Goal: Task Accomplishment & Management: Use online tool/utility

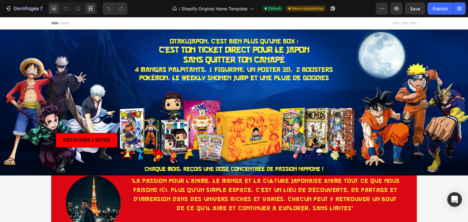
click at [58, 12] on div at bounding box center [54, 9] width 10 height 10
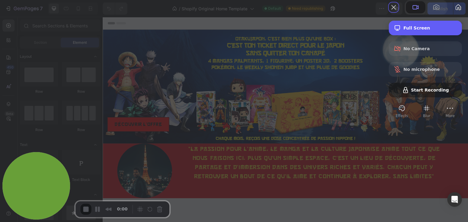
click at [410, 30] on span "Full Screen" at bounding box center [430, 28] width 54 height 5
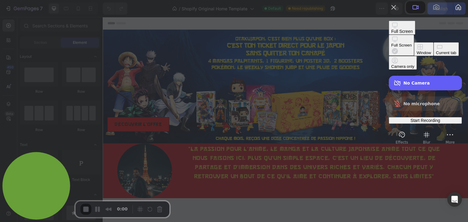
click at [403, 81] on span "No Camera" at bounding box center [430, 83] width 54 height 5
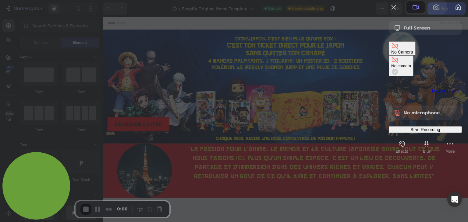
click at [410, 127] on span "Start Recording" at bounding box center [425, 129] width 30 height 5
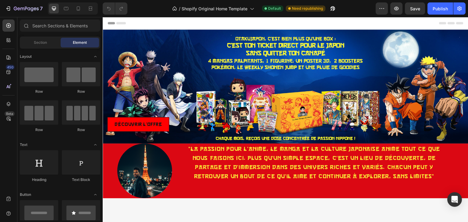
click at [228, 30] on button "Confirm what to share" at bounding box center [234, 26] width 44 height 6
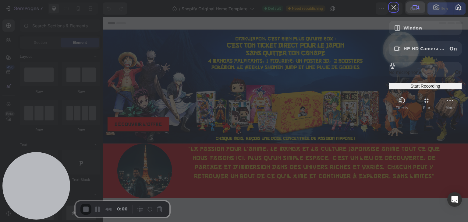
click at [412, 11] on span at bounding box center [415, 7] width 7 height 7
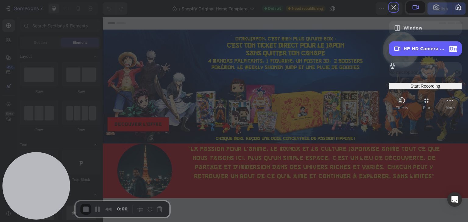
click at [436, 52] on div "HP HD Camera (05c8:0808) On" at bounding box center [430, 49] width 54 height 6
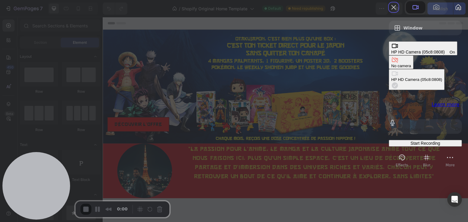
click at [391, 82] on span "Camera options" at bounding box center [394, 85] width 7 height 7
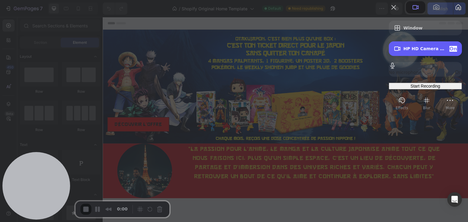
click at [418, 52] on div "HP HD Camera (05c8:0808) On" at bounding box center [430, 49] width 54 height 6
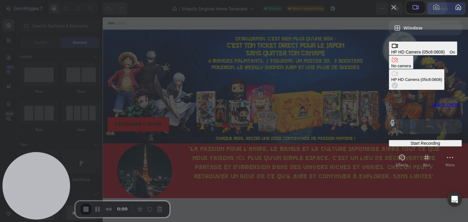
click at [391, 64] on div "No camera" at bounding box center [401, 66] width 20 height 5
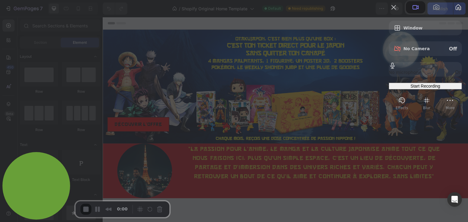
click at [417, 89] on span "Start Recording" at bounding box center [425, 86] width 30 height 5
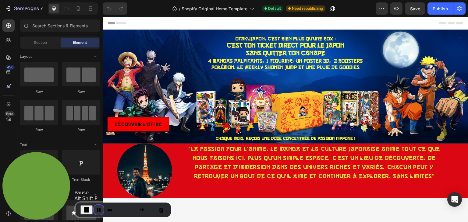
click at [96, 210] on button "Pause Recording" at bounding box center [99, 210] width 10 height 10
click at [88, 210] on button "End Recording" at bounding box center [85, 210] width 10 height 10
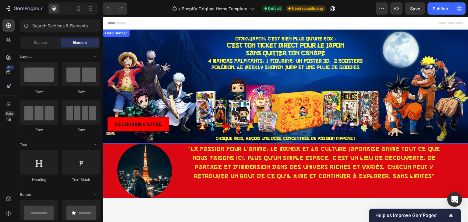
click at [331, 54] on div "Background Image" at bounding box center [286, 87] width 366 height 114
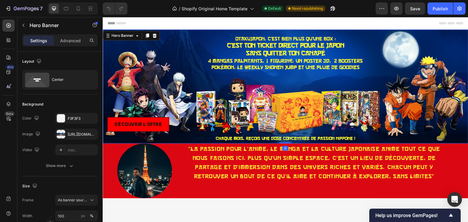
click at [155, 40] on div "Hero Banner" at bounding box center [131, 36] width 57 height 10
click at [156, 36] on icon at bounding box center [154, 35] width 5 height 5
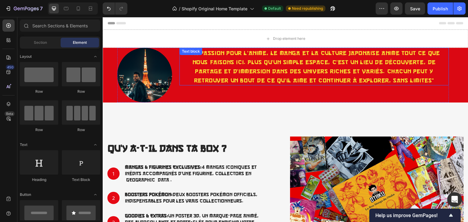
click at [184, 66] on p ""La passion pour l’anime, le manga et la culture japonaise anime tout ce que no…" at bounding box center [314, 66] width 268 height 37
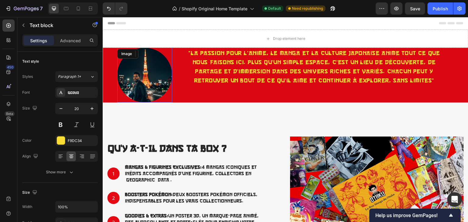
click at [171, 60] on div at bounding box center [144, 75] width 55 height 55
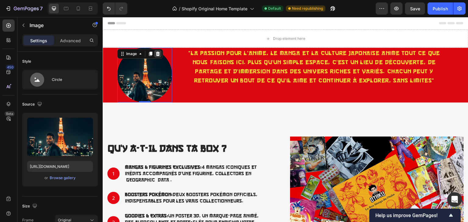
click at [156, 53] on icon at bounding box center [157, 53] width 5 height 5
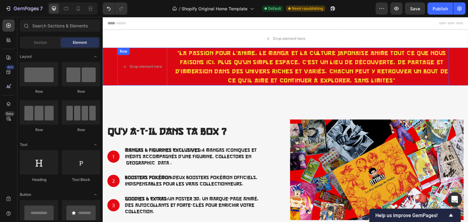
click at [113, 54] on div "Drop element here "La passion pour l’anime, le manga et la culture japonaise an…" at bounding box center [286, 67] width 366 height 38
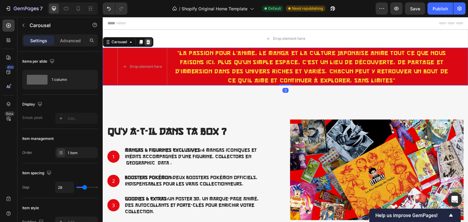
click at [150, 42] on icon at bounding box center [148, 42] width 5 height 5
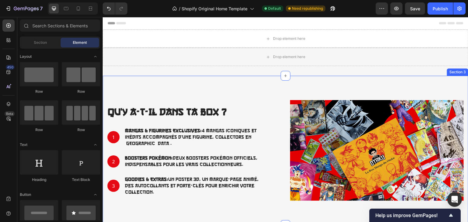
click at [115, 87] on div "Qu’y a-t-il dans ta Box ? Heading 1 Text Block Hero Banner Mangas & Figurines E…" at bounding box center [286, 151] width 366 height 150
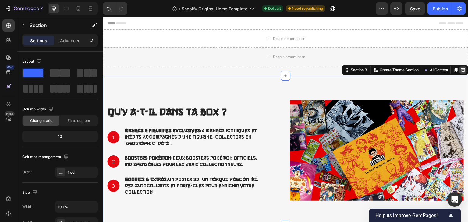
click at [459, 73] on div at bounding box center [462, 69] width 7 height 7
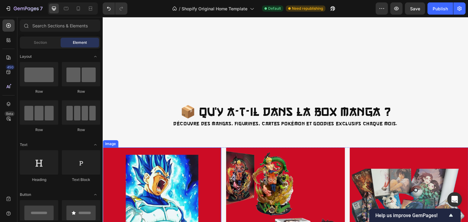
click at [106, 153] on img at bounding box center [162, 207] width 119 height 119
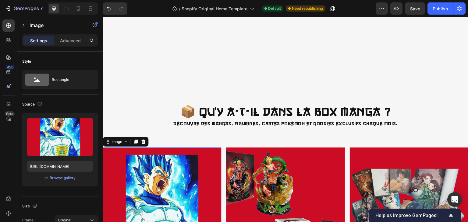
scroll to position [249, 0]
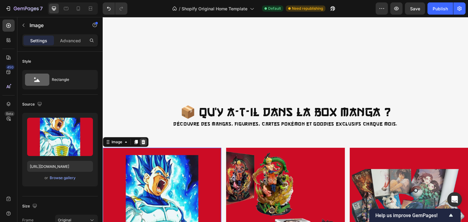
click at [145, 142] on icon at bounding box center [143, 142] width 5 height 5
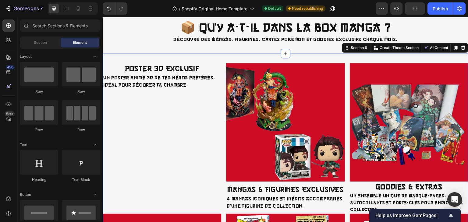
click at [140, 142] on div "Poster 3D Exclusif Heading Un poster animé 3D de tes héros préférés, idéal pour…" at bounding box center [286, 211] width 366 height 315
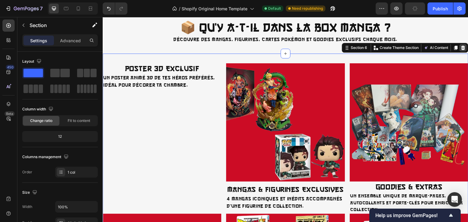
click at [461, 50] on icon at bounding box center [463, 48] width 4 height 4
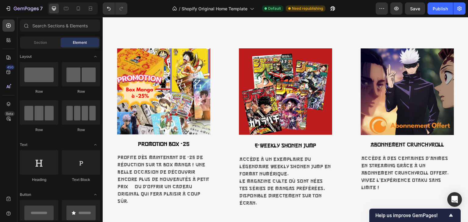
scroll to position [0, 0]
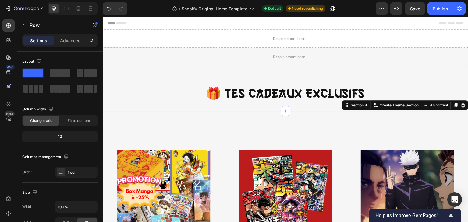
click at [457, 110] on div "Section 4 You can create reusable sections Create Theme Section AI Content Writ…" at bounding box center [405, 106] width 126 height 10
click at [459, 102] on div at bounding box center [462, 105] width 7 height 7
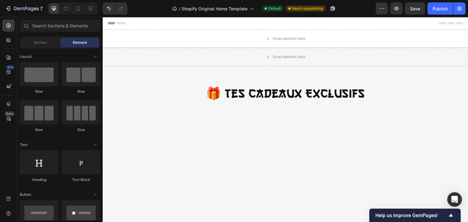
click at [433, 91] on h2 "🎁 Tes Cadeaux Exclusifs" at bounding box center [286, 94] width 366 height 16
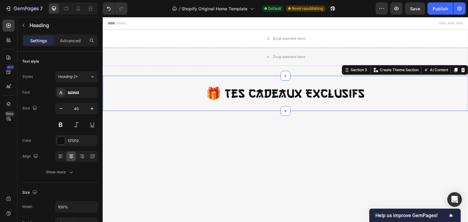
click at [451, 80] on div "🎁 Tes Cadeaux Exclusifs Heading Section 3 You can create reusable sections Crea…" at bounding box center [286, 93] width 366 height 35
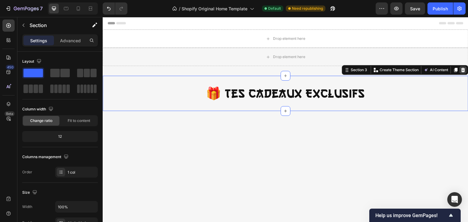
click at [461, 71] on icon at bounding box center [463, 70] width 4 height 4
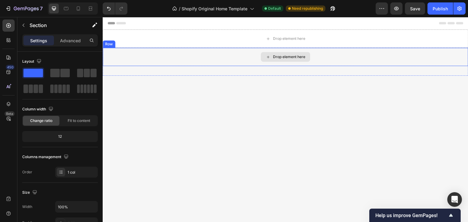
click at [398, 66] on div "Drop element here Row" at bounding box center [286, 62] width 366 height 28
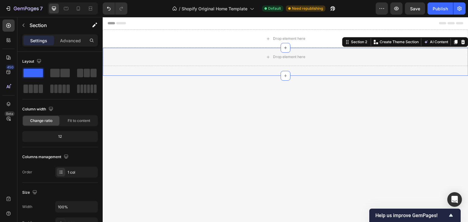
click at [463, 44] on div "Section 2 You can create reusable sections Create Theme Section AI Content Writ…" at bounding box center [405, 42] width 126 height 10
click at [461, 43] on icon at bounding box center [463, 42] width 5 height 5
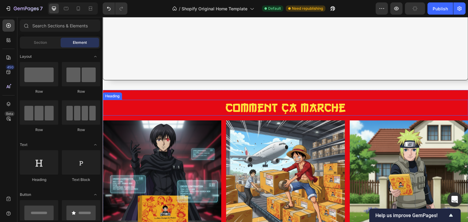
scroll to position [236, 0]
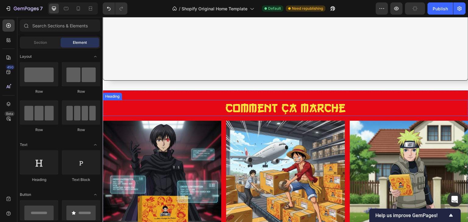
click at [399, 92] on div "Comment ça marche Heading Image Commande Confirmée Heading Passe ta commande av…" at bounding box center [286, 186] width 366 height 193
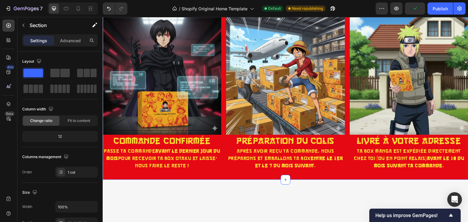
click at [452, 91] on div "Comment ça marche Heading Image Commande Confirmée Heading Passe ta commande av…" at bounding box center [286, 83] width 366 height 194
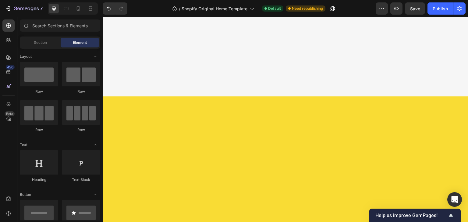
click at [405, 96] on div at bounding box center [286, 41] width 366 height 111
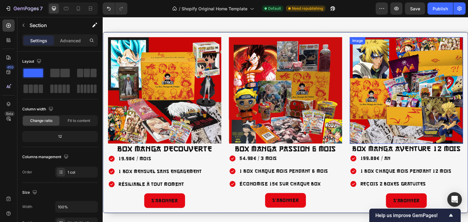
scroll to position [80, 0]
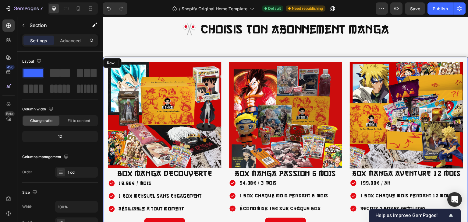
click at [430, 57] on div "Image BOX MANGA DECOUVERTE Heading 19,90€ / mois 1 Box MENSUEL SANS ENGAGEMENT …" at bounding box center [286, 148] width 366 height 182
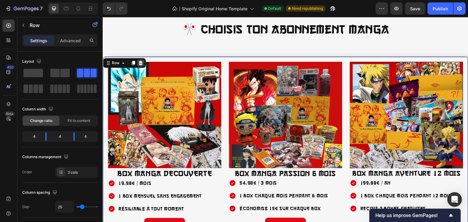
click at [140, 62] on icon at bounding box center [141, 63] width 4 height 4
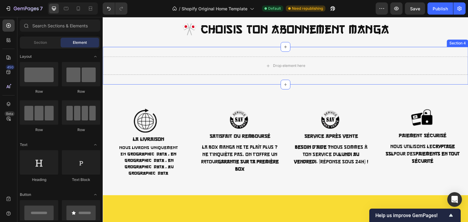
scroll to position [41, 0]
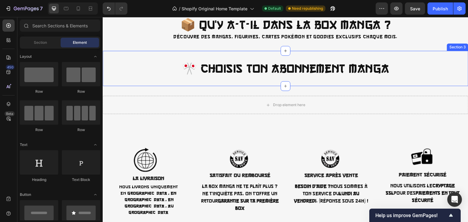
click at [400, 59] on div "🎌 Choisis Ton Abonnement Manga Heading Section 3" at bounding box center [286, 68] width 366 height 35
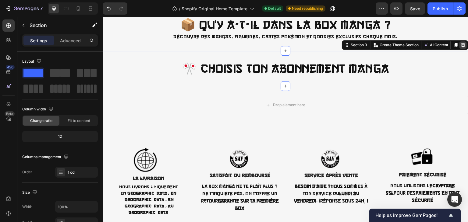
click at [461, 45] on icon at bounding box center [463, 45] width 4 height 4
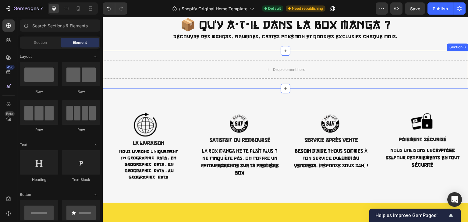
scroll to position [0, 0]
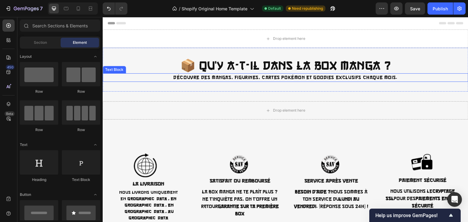
click at [406, 76] on p "Découvre des mangas, figurines, cartes Pokémon et goodies exclusifs chaque mois." at bounding box center [285, 77] width 364 height 7
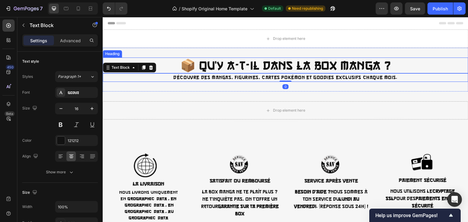
click at [393, 61] on h2 "📦 Qu’y a-t-il dans la Box Manga ?" at bounding box center [286, 66] width 366 height 16
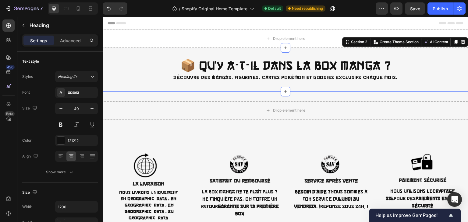
click at [396, 53] on div "📦 Qu’y a-t-il dans la Box Manga ? Heading Découvre des mangas, figurines, carte…" at bounding box center [286, 70] width 366 height 44
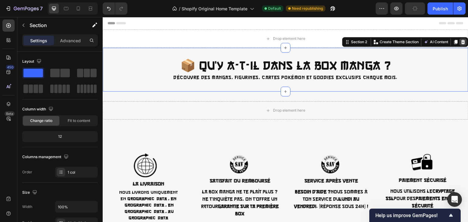
click at [461, 43] on icon at bounding box center [463, 42] width 4 height 4
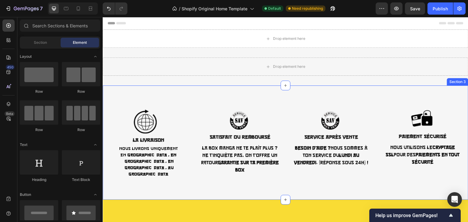
click at [228, 92] on div "Image La Livraison Text Block Nous livrons uniquement en [GEOGRAPHIC_DATA], en …" at bounding box center [286, 143] width 366 height 115
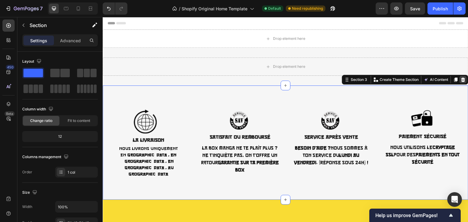
click at [461, 78] on icon at bounding box center [463, 80] width 4 height 4
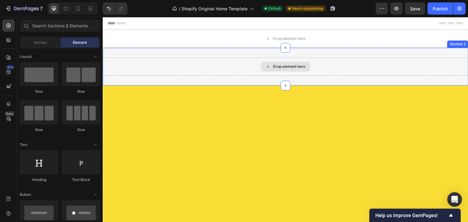
click at [287, 107] on div at bounding box center [286, 171] width 366 height 171
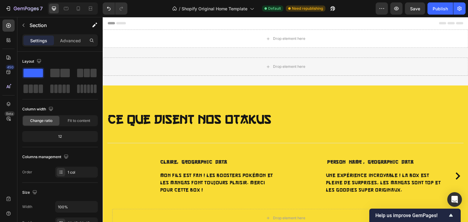
click at [259, 98] on div "Ce que disent nos Otakus Heading Title Line Image Claire, Lille Text block Mon …" at bounding box center [286, 171] width 366 height 171
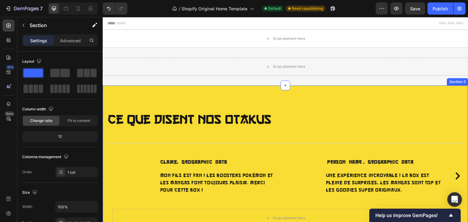
click at [203, 98] on div "Ce que disent nos Otakus Heading Title Line Image Claire, Lille Text block Mon …" at bounding box center [286, 171] width 366 height 171
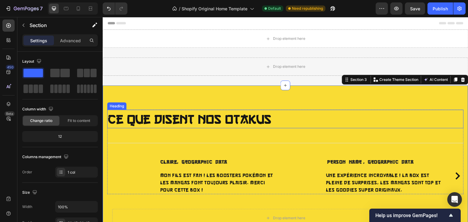
scroll to position [4, 0]
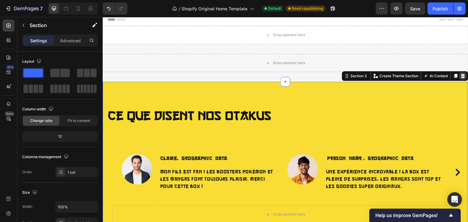
click at [461, 74] on icon at bounding box center [463, 76] width 5 height 5
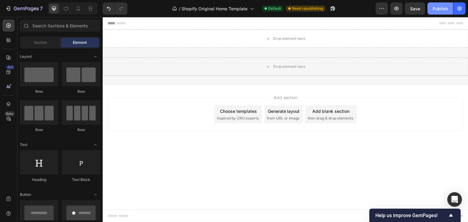
click at [433, 12] on button "Publish" at bounding box center [441, 8] width 26 height 12
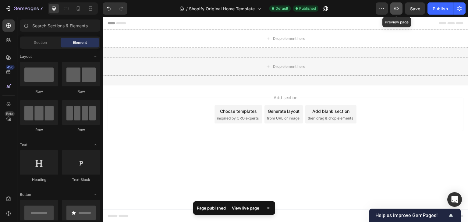
click at [397, 6] on icon "button" at bounding box center [396, 8] width 6 height 6
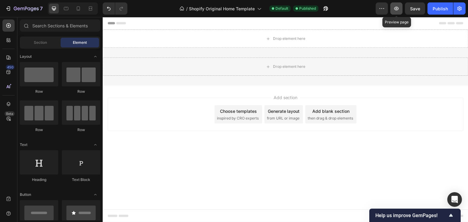
click at [398, 7] on icon "button" at bounding box center [396, 9] width 5 height 4
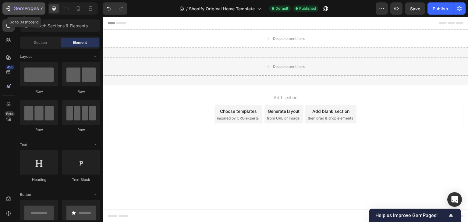
click at [12, 5] on div "7" at bounding box center [23, 8] width 37 height 7
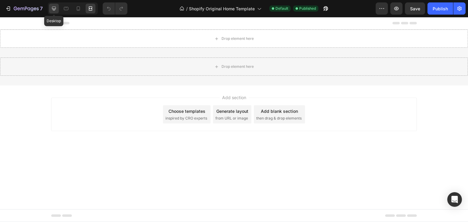
click at [55, 9] on icon at bounding box center [54, 9] width 4 height 4
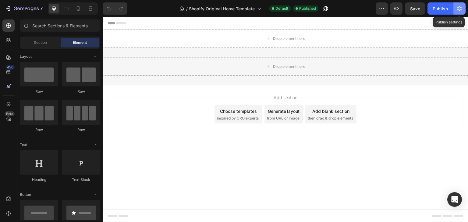
click at [461, 8] on icon "button" at bounding box center [459, 8] width 6 height 6
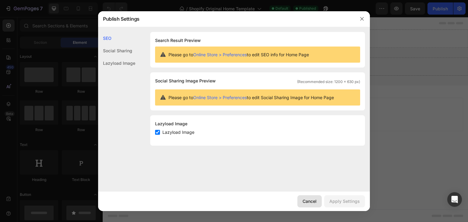
click at [307, 197] on button "Cancel" at bounding box center [309, 202] width 24 height 12
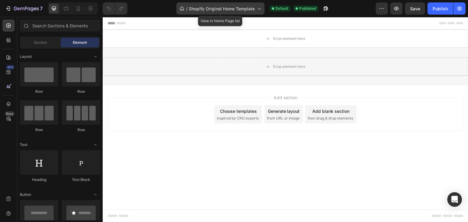
click at [257, 8] on icon at bounding box center [259, 8] width 6 height 6
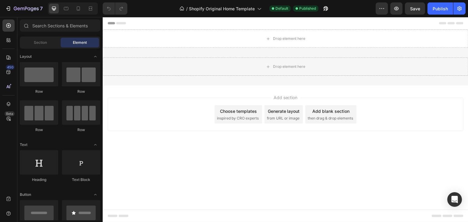
click at [343, 22] on div at bounding box center [286, 23] width 356 height 12
click at [315, 38] on div "Drop element here" at bounding box center [286, 39] width 366 height 18
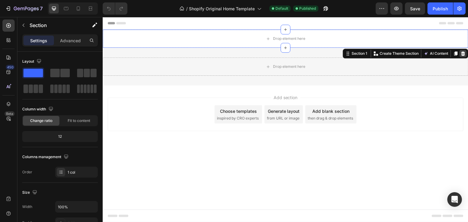
click at [462, 54] on icon at bounding box center [463, 53] width 4 height 4
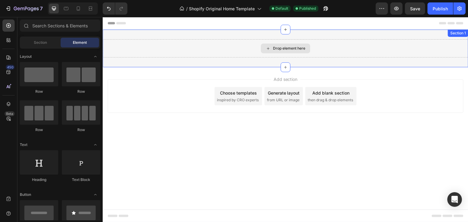
click at [369, 46] on div "Drop element here" at bounding box center [286, 48] width 366 height 18
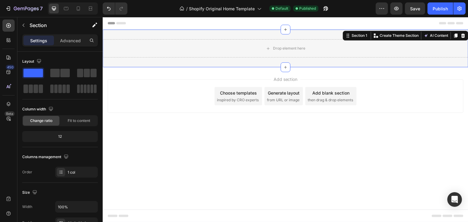
click at [467, 37] on div "Section 1 You can create reusable sections Create Theme Section AI Content Writ…" at bounding box center [406, 36] width 126 height 10
click at [463, 35] on icon at bounding box center [463, 36] width 4 height 4
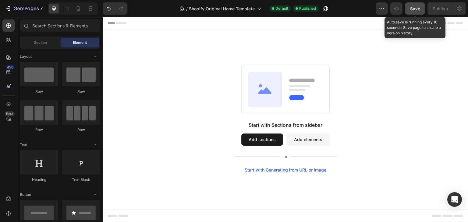
click at [414, 11] on div "Save" at bounding box center [415, 8] width 10 height 6
